Goal: Information Seeking & Learning: Find specific fact

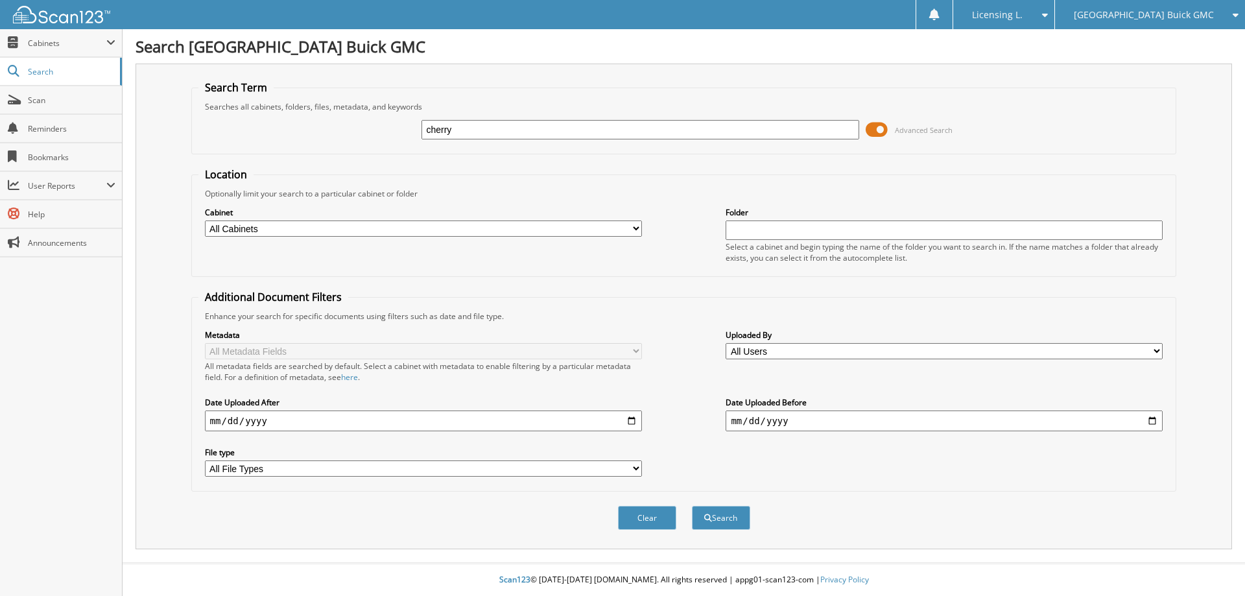
type input "cherry"
click at [692, 506] on button "Search" at bounding box center [721, 518] width 58 height 24
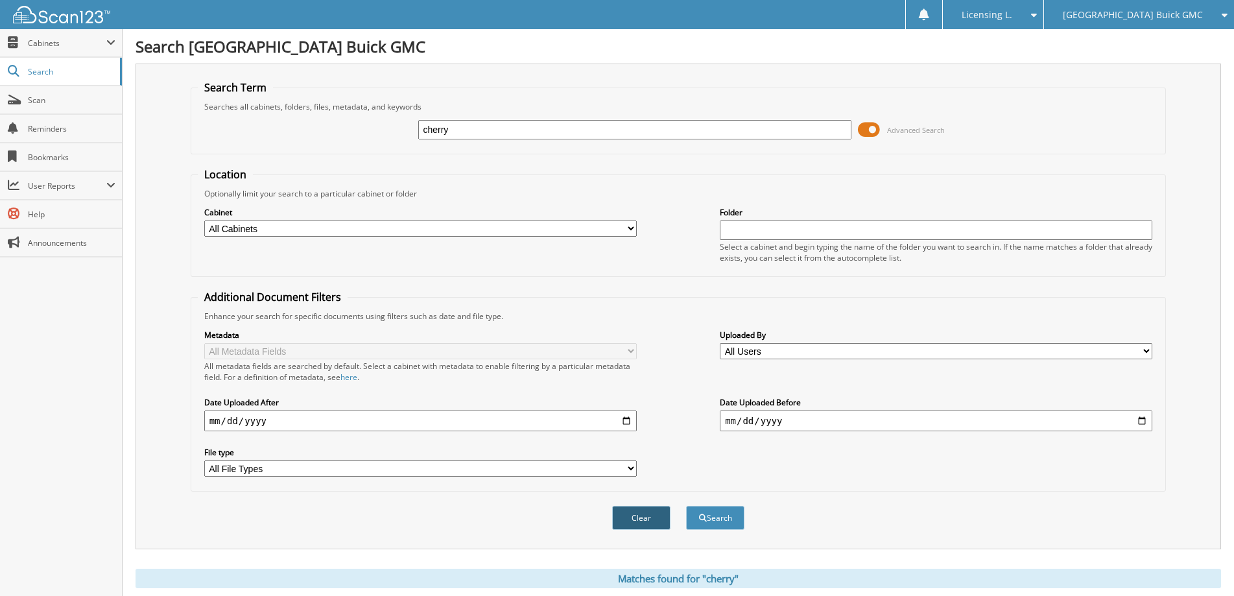
click at [652, 517] on button "Clear" at bounding box center [641, 518] width 58 height 24
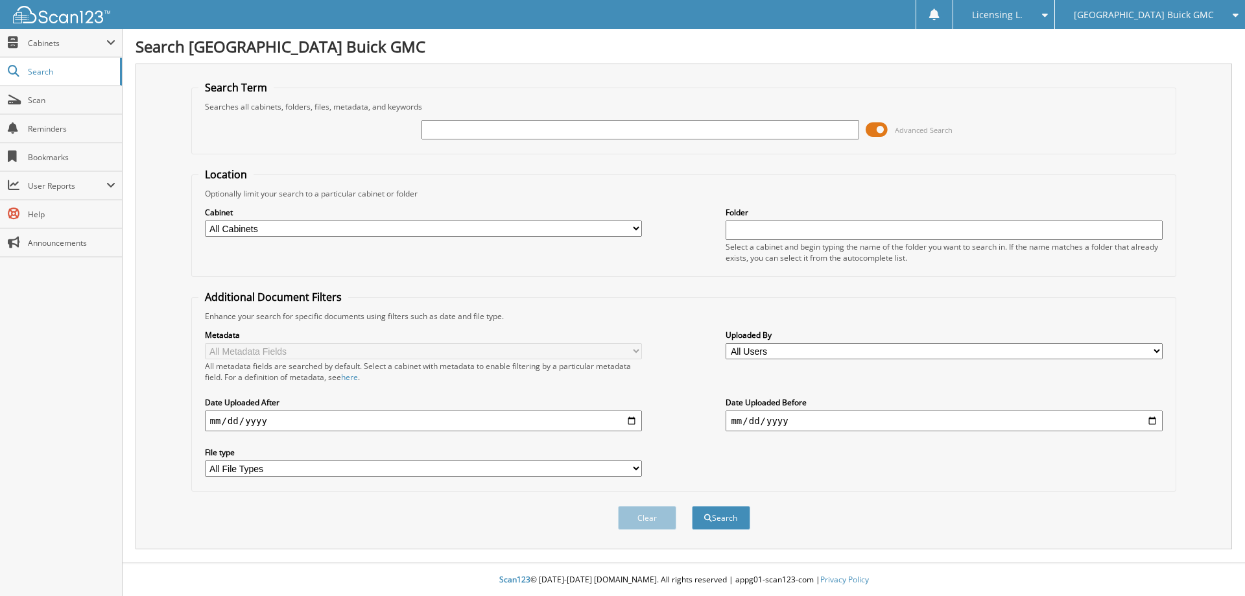
click at [1233, 12] on icon at bounding box center [1232, 14] width 12 height 9
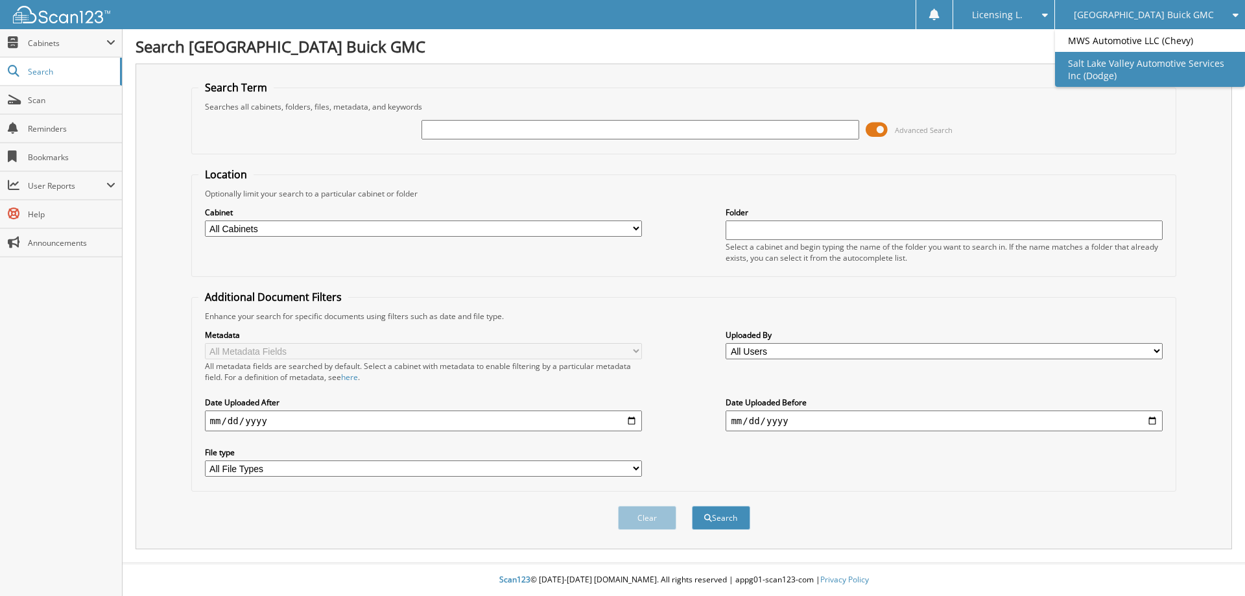
click at [1114, 73] on link "Salt Lake Valley Automotive Services Inc (Dodge)" at bounding box center [1150, 69] width 190 height 35
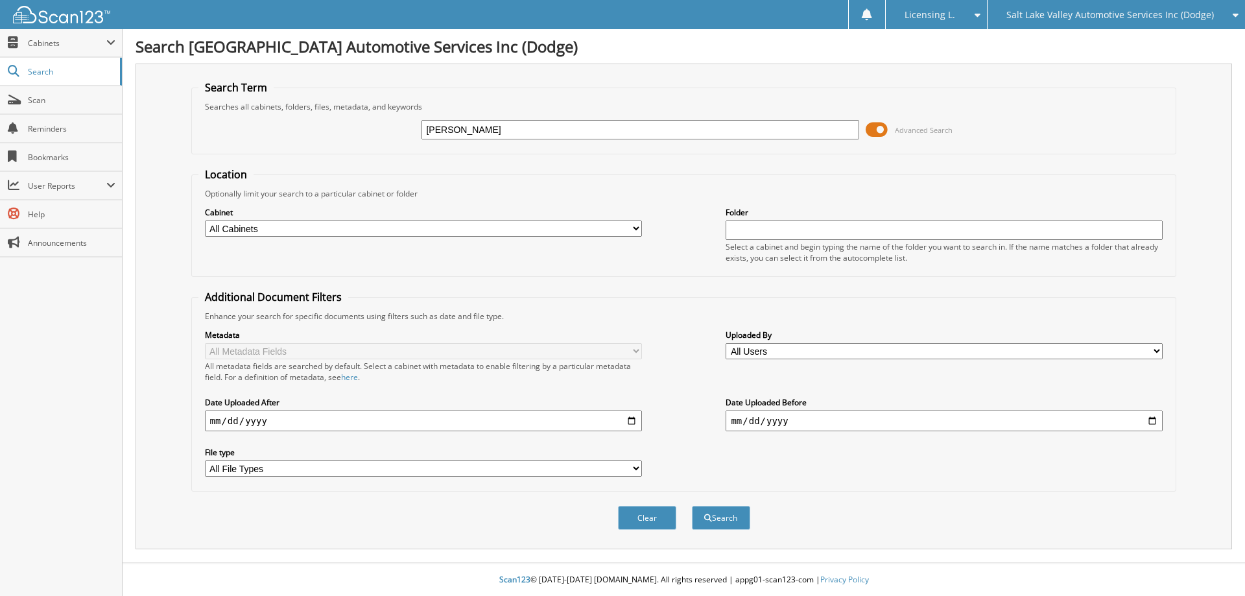
type input "[PERSON_NAME]"
click at [692, 506] on button "Search" at bounding box center [721, 518] width 58 height 24
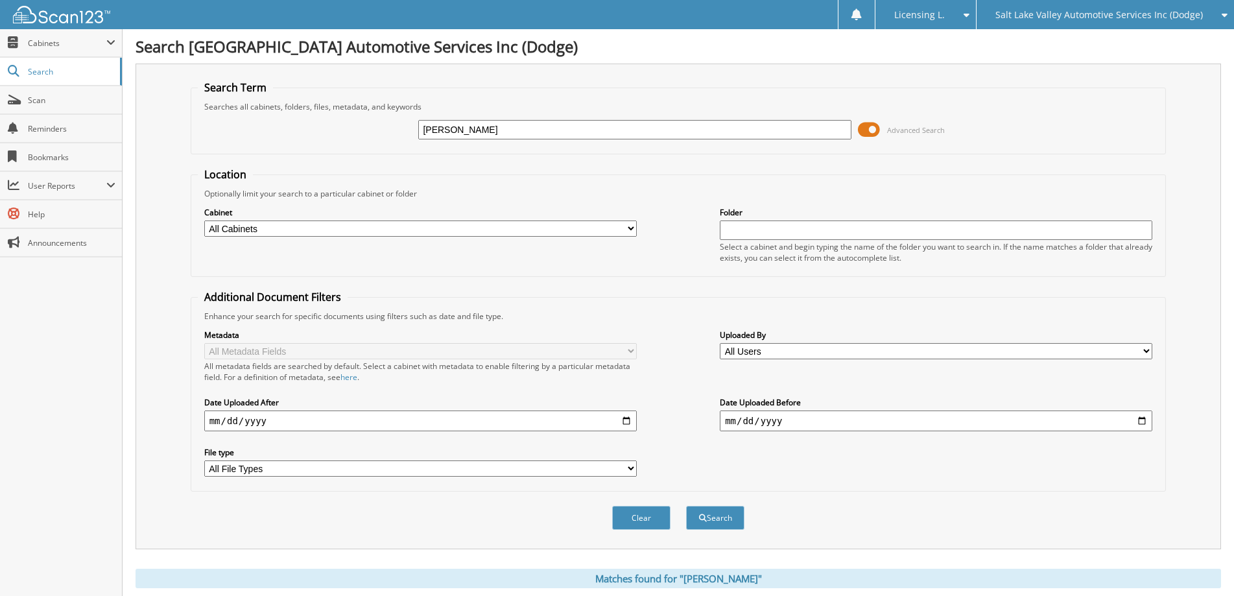
click at [493, 129] on input "[PERSON_NAME]" at bounding box center [634, 129] width 432 height 19
type input "d"
click at [38, 65] on link "Search" at bounding box center [61, 72] width 122 height 28
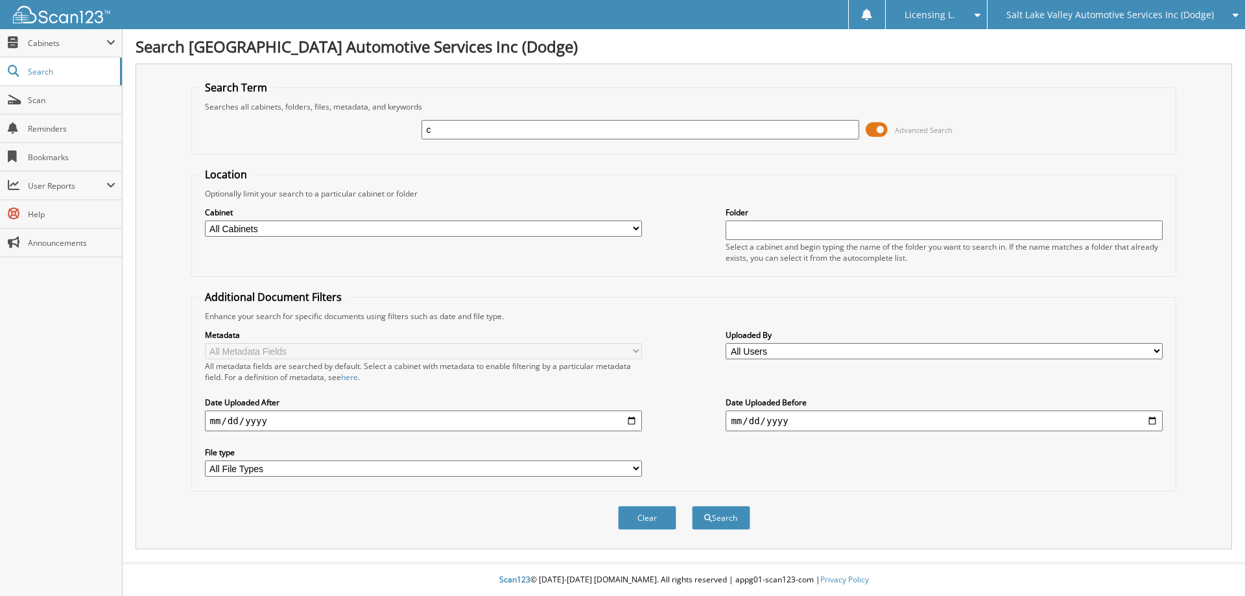
type input "cherry"
click at [692, 506] on button "Search" at bounding box center [721, 518] width 58 height 24
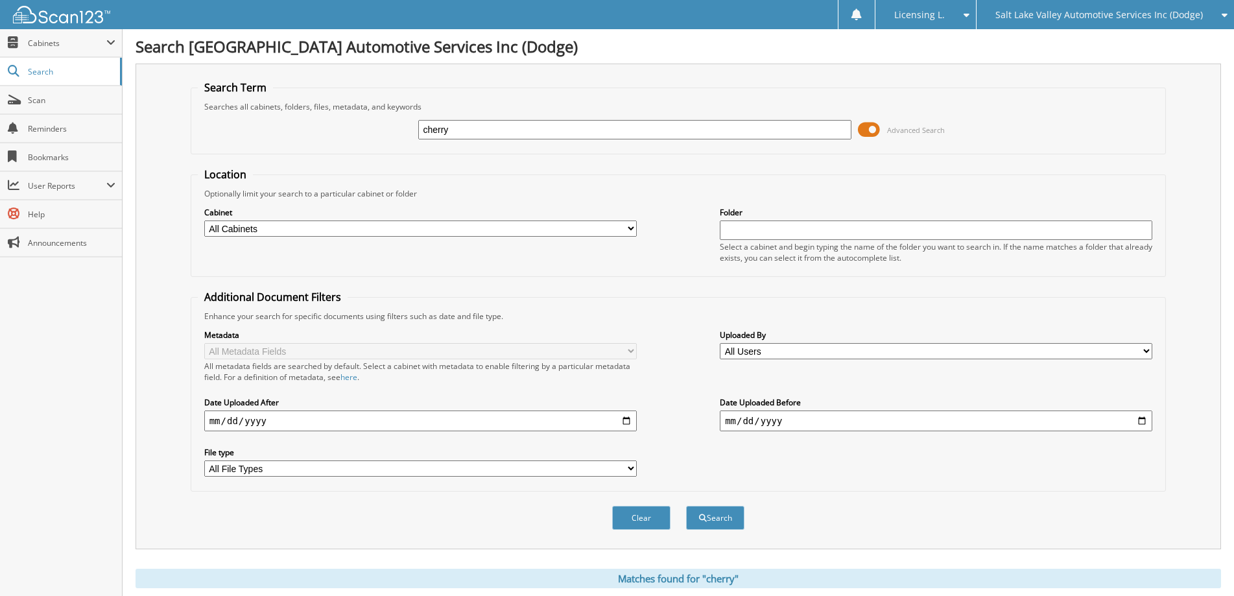
click at [969, 16] on span at bounding box center [963, 14] width 12 height 9
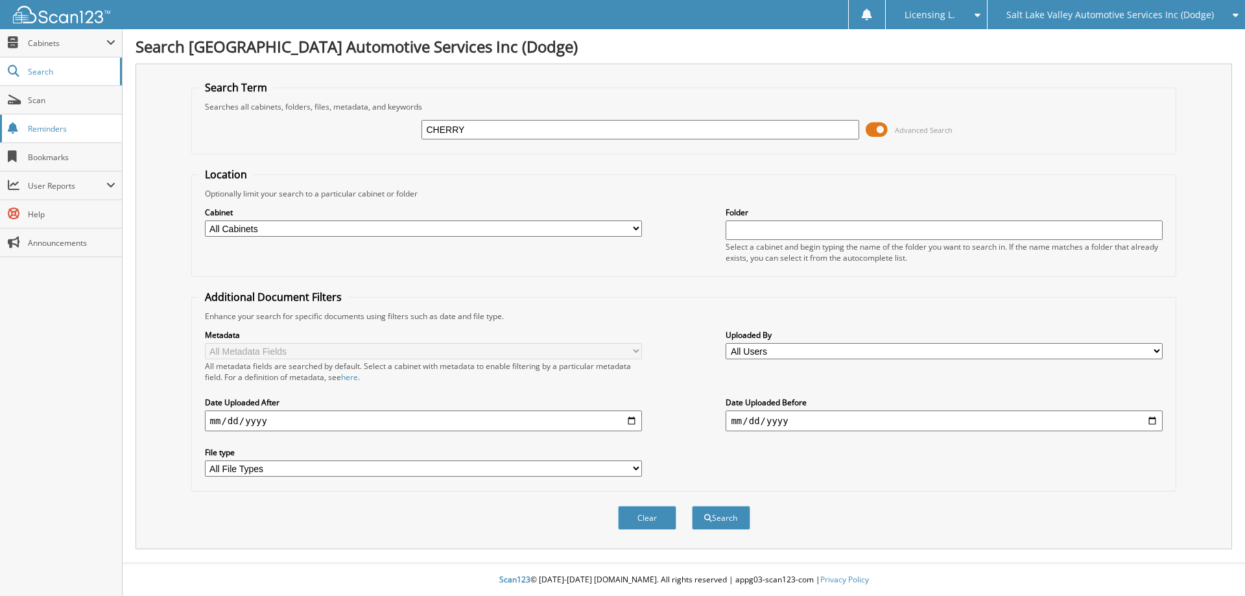
type input "CHERRY"
click at [692, 506] on button "Search" at bounding box center [721, 518] width 58 height 24
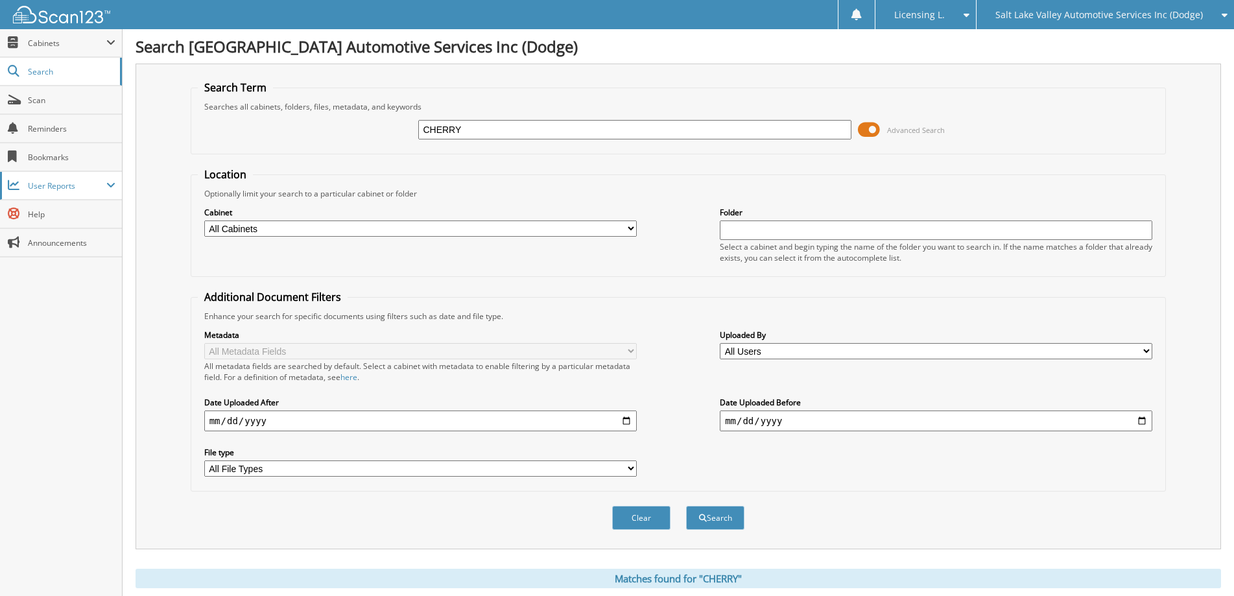
click at [36, 182] on span "User Reports" at bounding box center [67, 185] width 78 height 11
click at [44, 209] on span "My Recent Activity" at bounding box center [67, 214] width 95 height 12
